Goal: Task Accomplishment & Management: Use online tool/utility

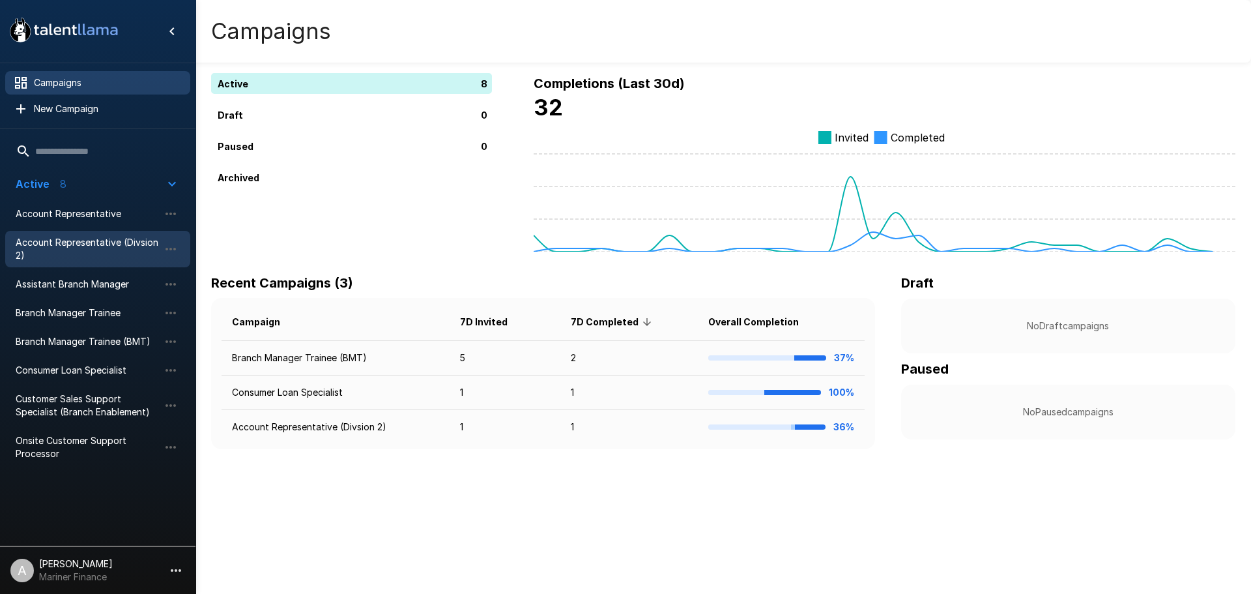
click at [84, 245] on span "Account Representative (Divsion 2)" at bounding box center [87, 249] width 143 height 26
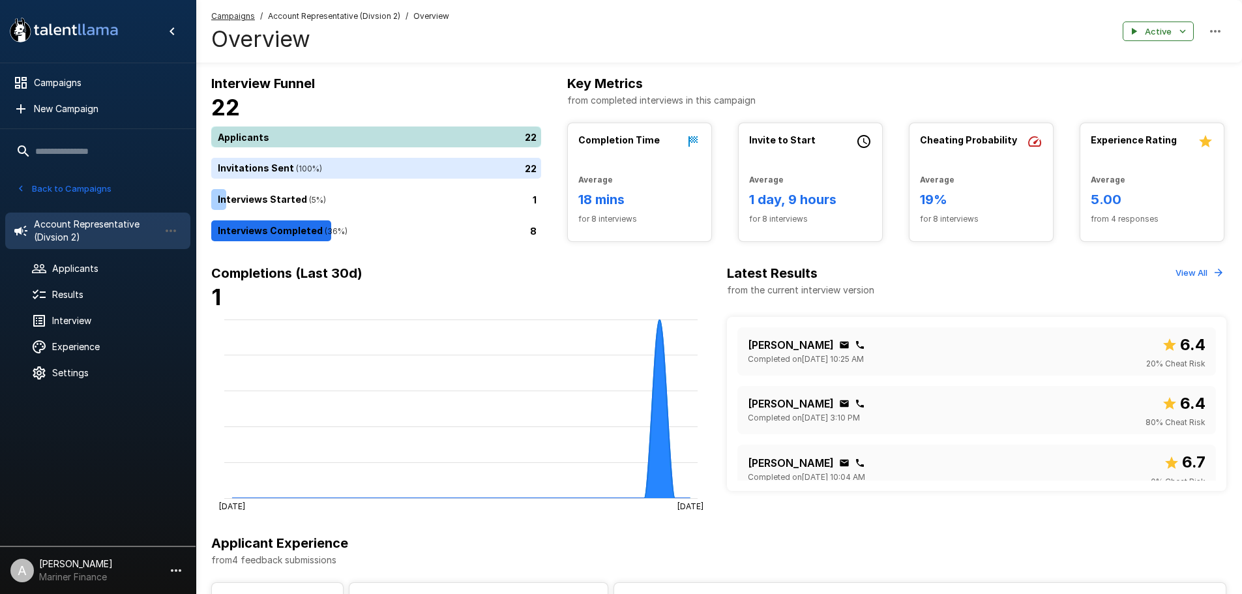
click at [440, 139] on div "22" at bounding box center [378, 136] width 335 height 21
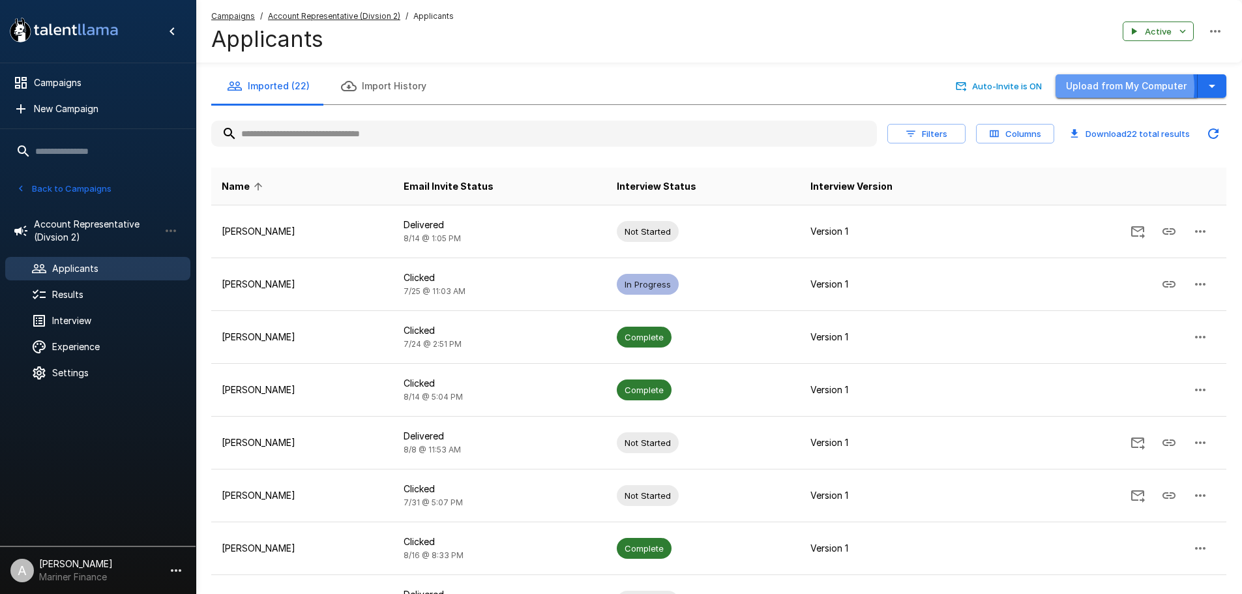
click at [1120, 87] on button "Upload from My Computer" at bounding box center [1126, 86] width 142 height 24
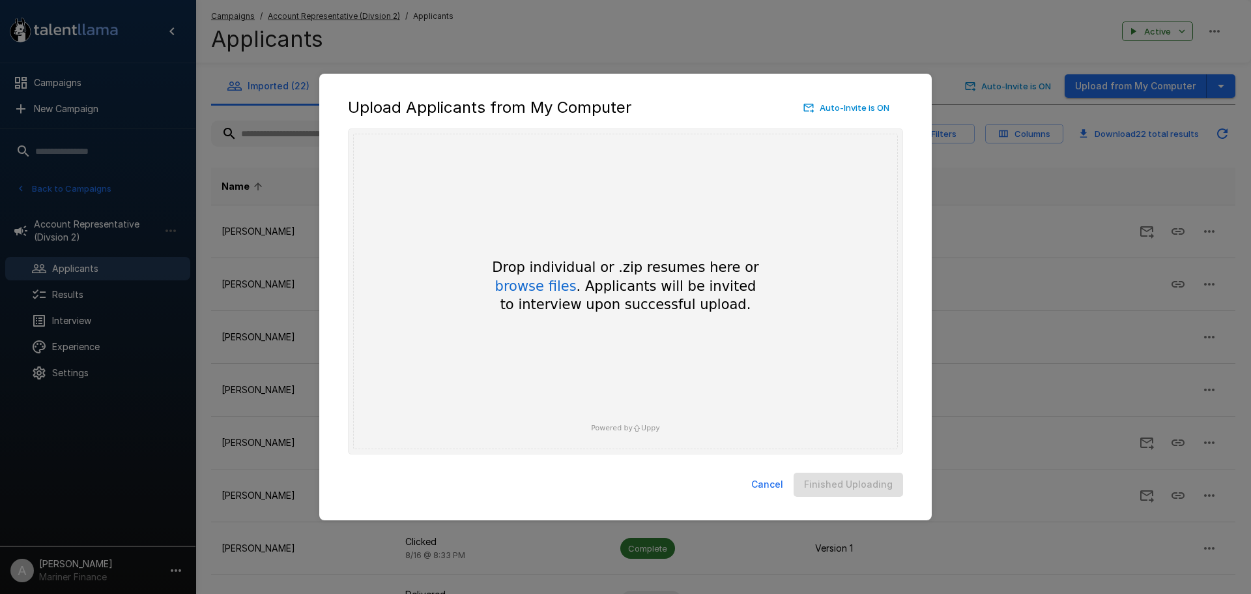
click at [772, 482] on button "Cancel" at bounding box center [767, 485] width 42 height 24
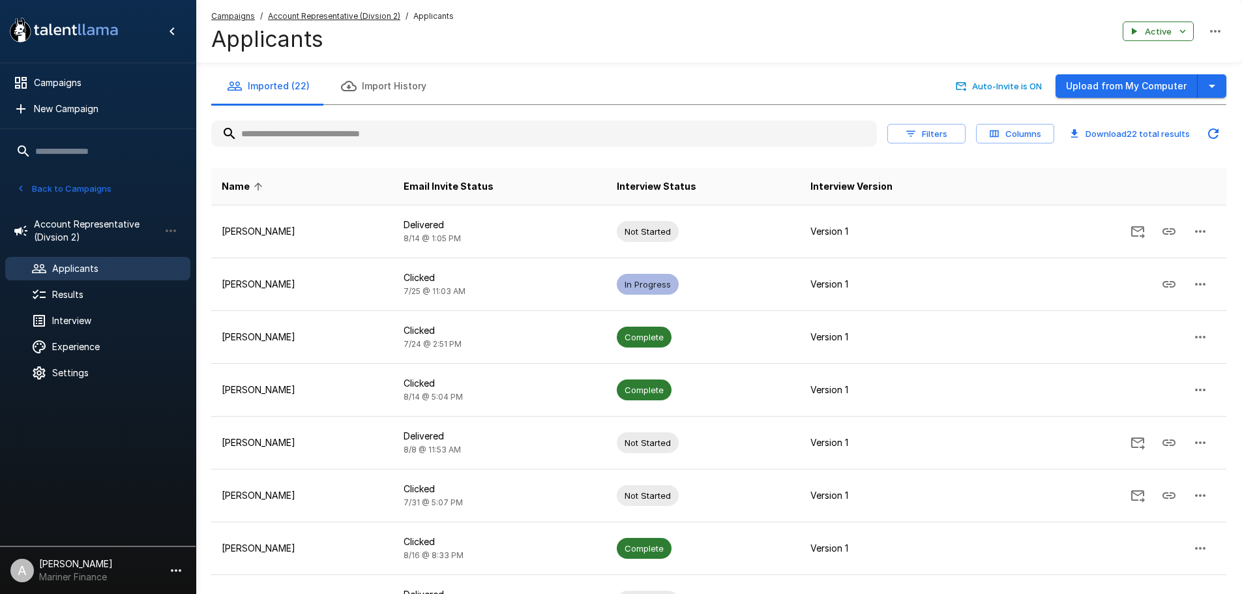
click at [693, 60] on div "Campaigns / Account Representative (Divsion 2) / Applicants Applicants Active" at bounding box center [719, 31] width 1046 height 63
click at [95, 210] on li "Account Representative (Divsion 2)" at bounding box center [97, 230] width 185 height 47
click at [91, 224] on span "Account Representative (Divsion 2)" at bounding box center [96, 231] width 125 height 26
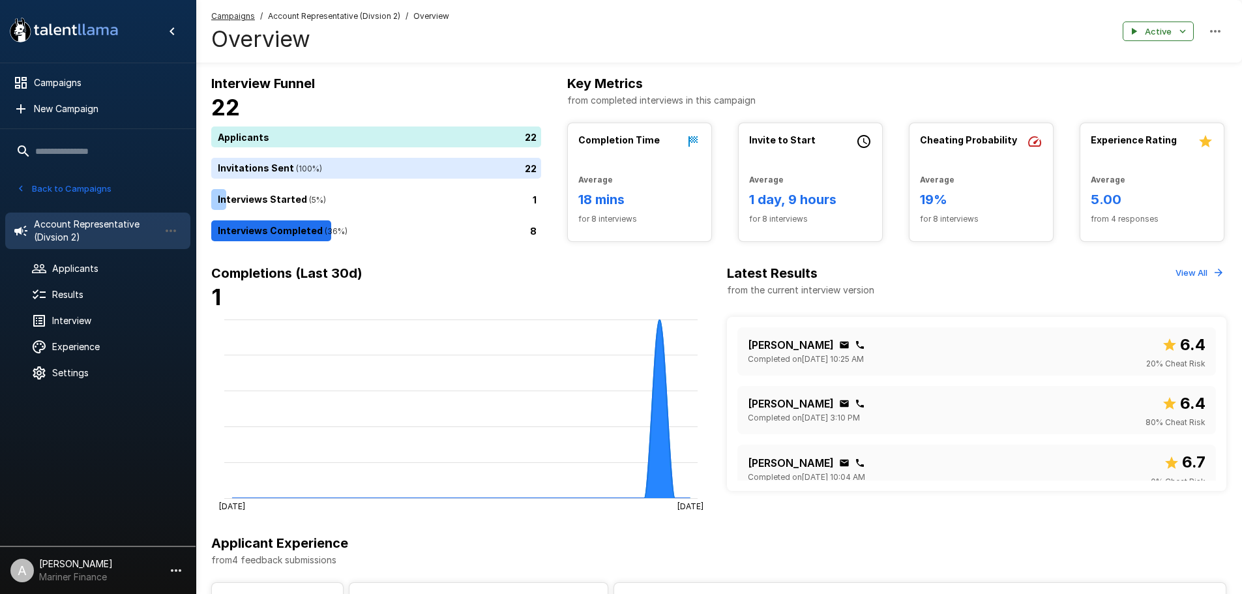
click at [218, 14] on u "Campaigns" at bounding box center [233, 16] width 44 height 10
